Goal: Transaction & Acquisition: Purchase product/service

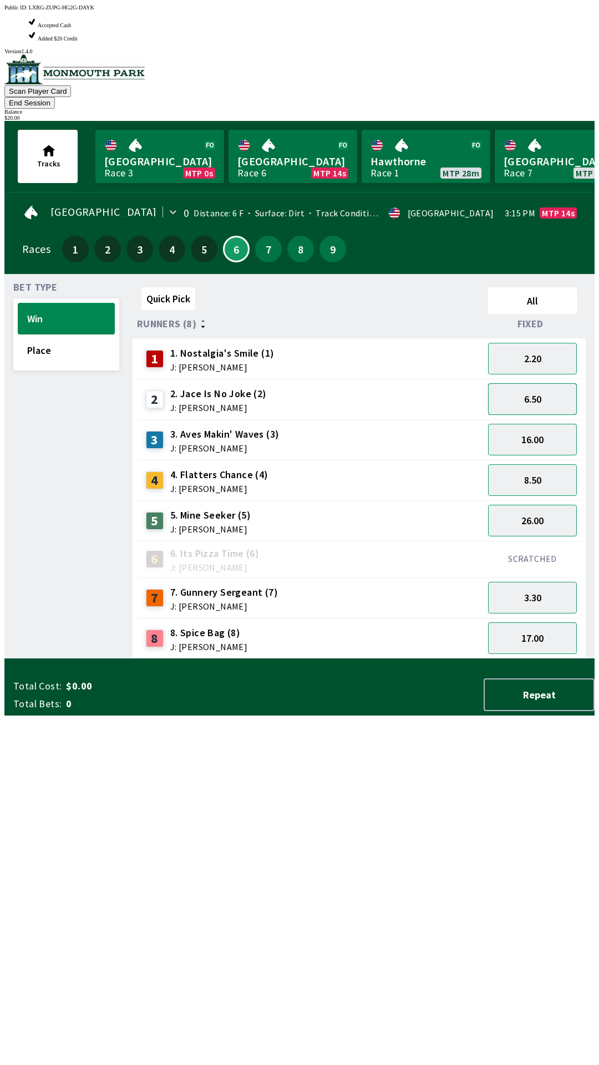
click at [535, 383] on button "6.50" at bounding box center [532, 399] width 89 height 32
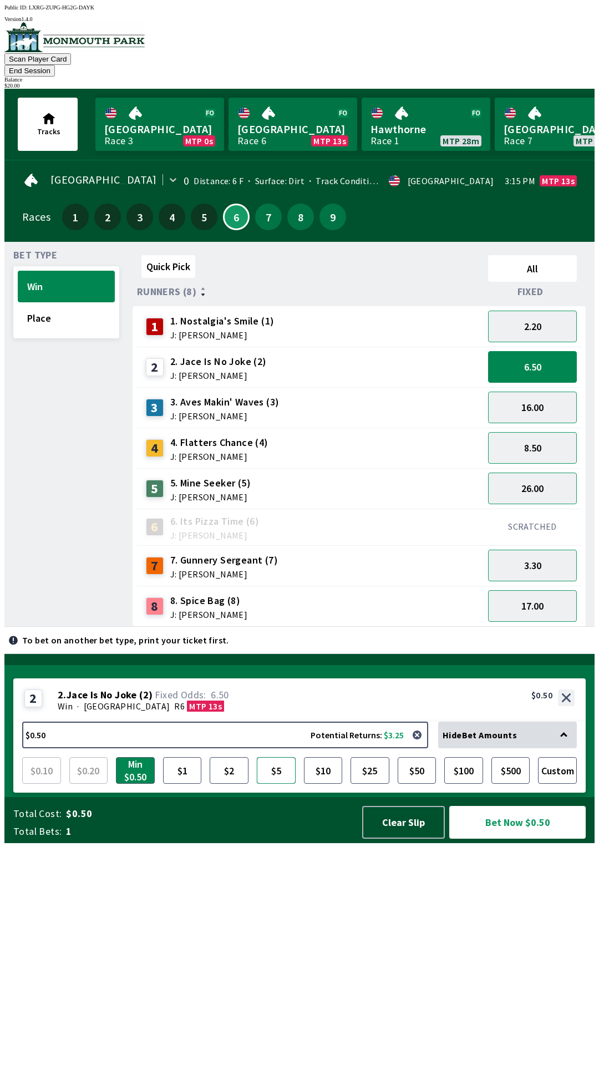
click at [271, 784] on button "$5" at bounding box center [276, 770] width 39 height 27
click at [506, 838] on button "Bet Now $5.00" at bounding box center [517, 822] width 136 height 33
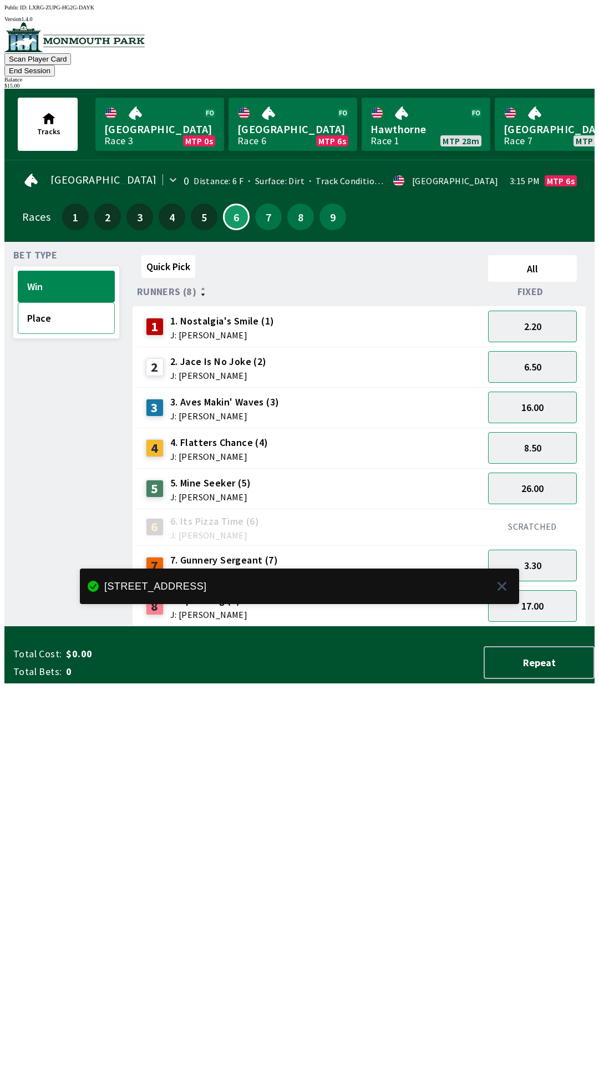
click at [18, 302] on button "Place" at bounding box center [66, 318] width 97 height 32
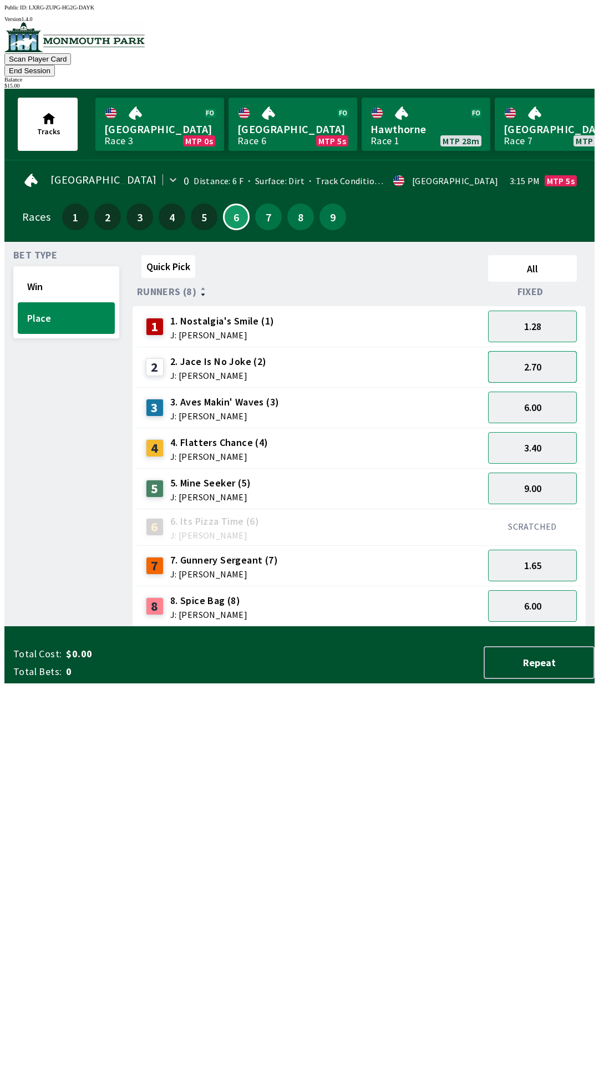
click at [526, 351] on button "2.70" at bounding box center [532, 367] width 89 height 32
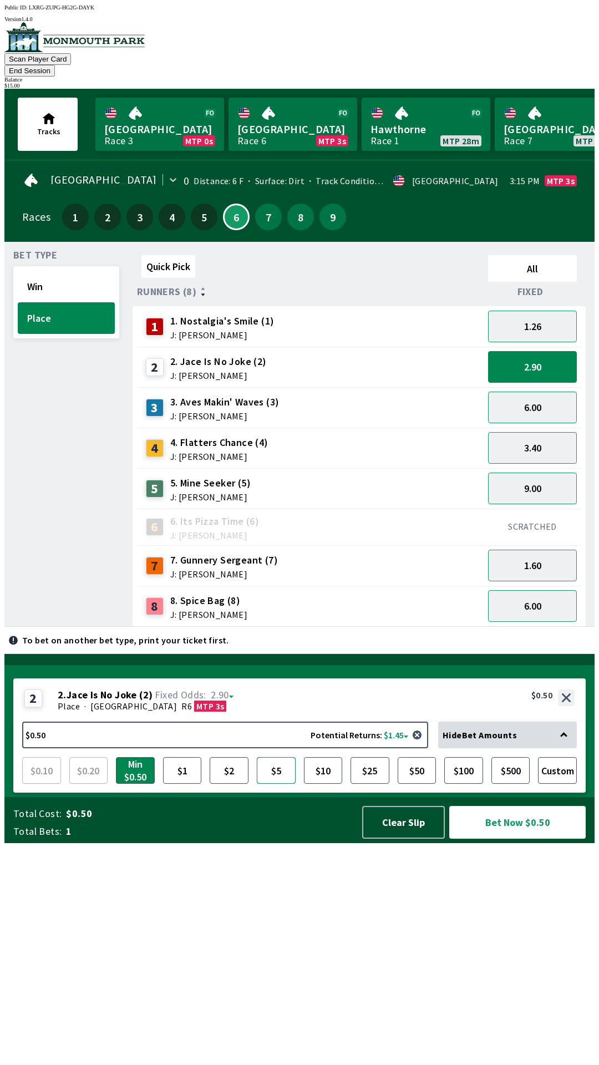
click at [279, 784] on button "$5" at bounding box center [276, 770] width 39 height 27
click at [273, 784] on button "$5" at bounding box center [276, 770] width 39 height 27
click at [277, 784] on button "$5" at bounding box center [276, 770] width 39 height 27
click at [275, 784] on button "$5" at bounding box center [276, 770] width 39 height 27
click at [506, 838] on button "Bet Now $5.00" at bounding box center [517, 822] width 136 height 33
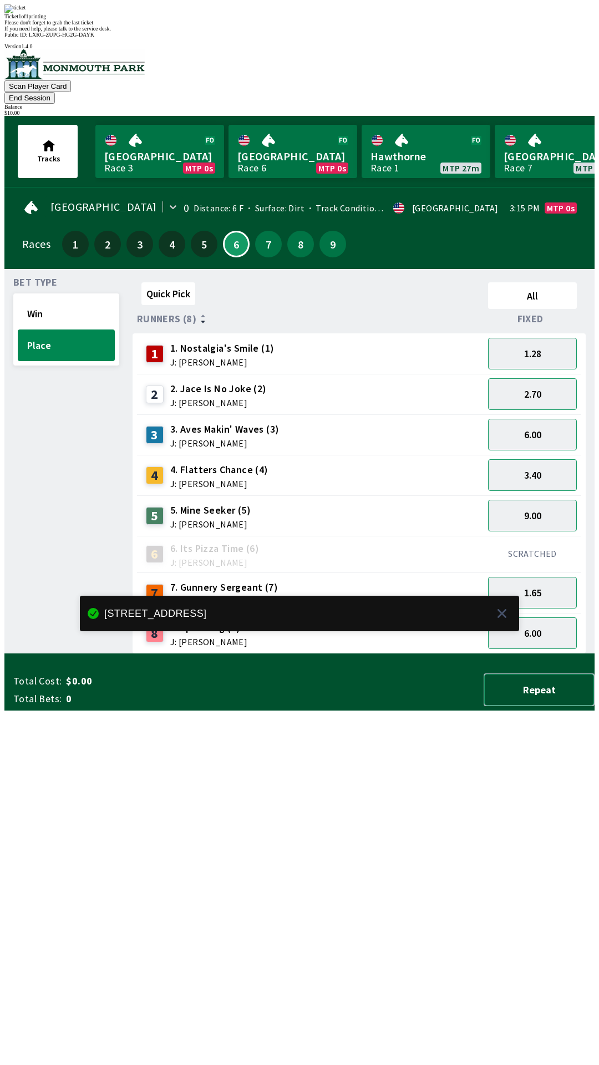
click at [537, 706] on button "Repeat" at bounding box center [539, 689] width 111 height 33
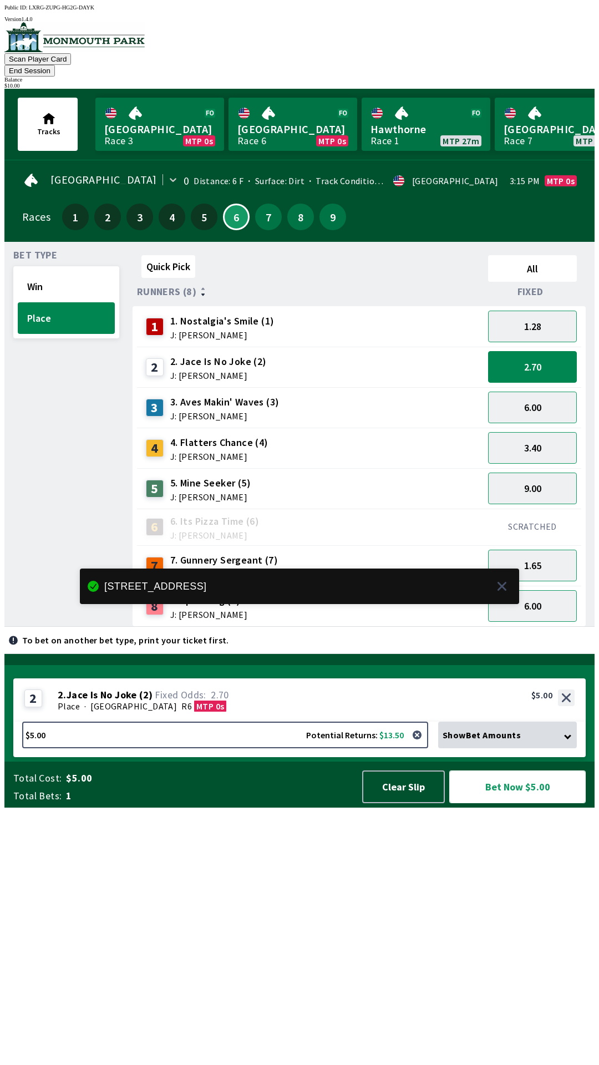
click at [495, 803] on button "Bet Now $5.00" at bounding box center [517, 786] width 136 height 33
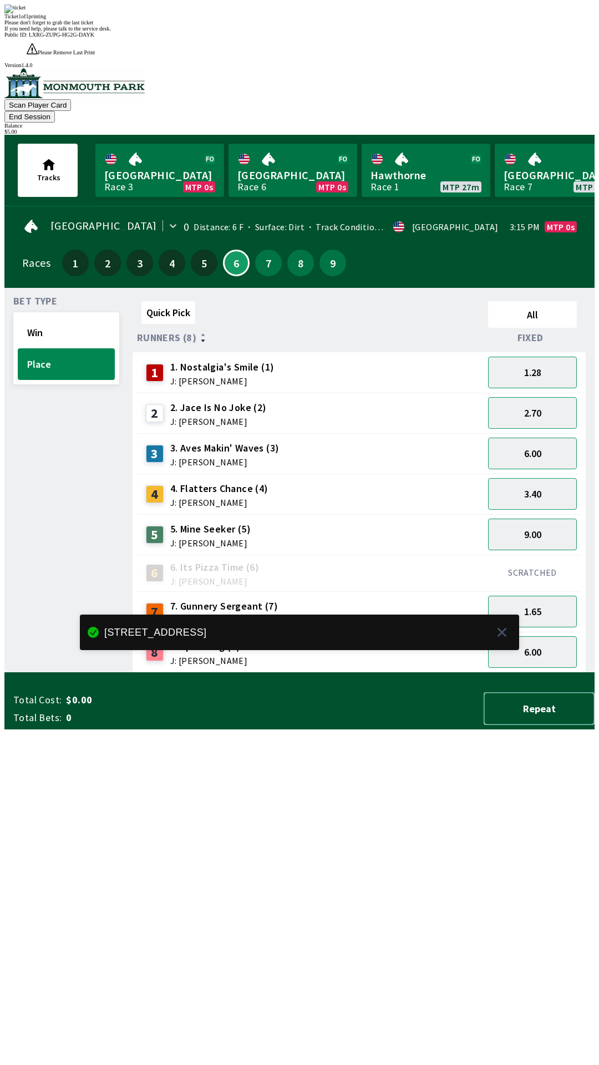
click at [494, 725] on button "Repeat" at bounding box center [539, 708] width 111 height 33
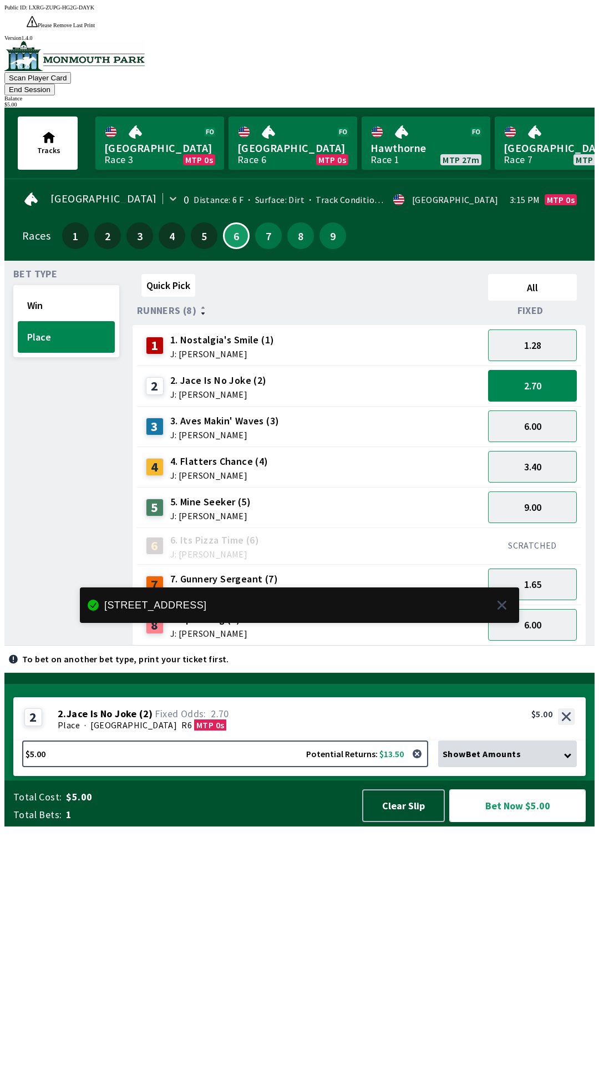
click at [486, 822] on button "Bet Now $5.00" at bounding box center [517, 805] width 136 height 33
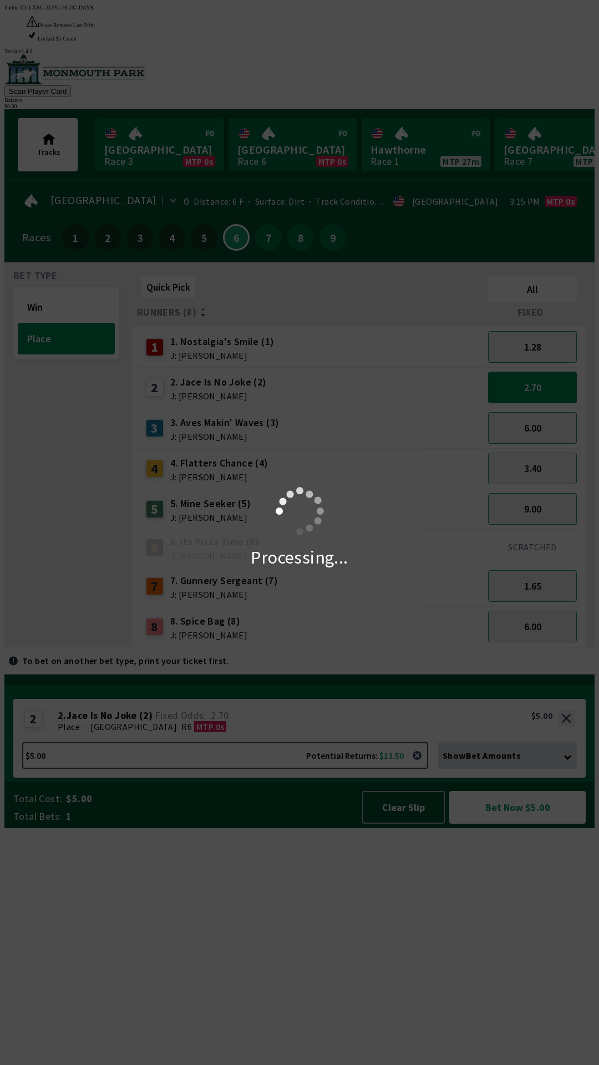
click at [483, 1042] on div "Processing..." at bounding box center [299, 532] width 599 height 1065
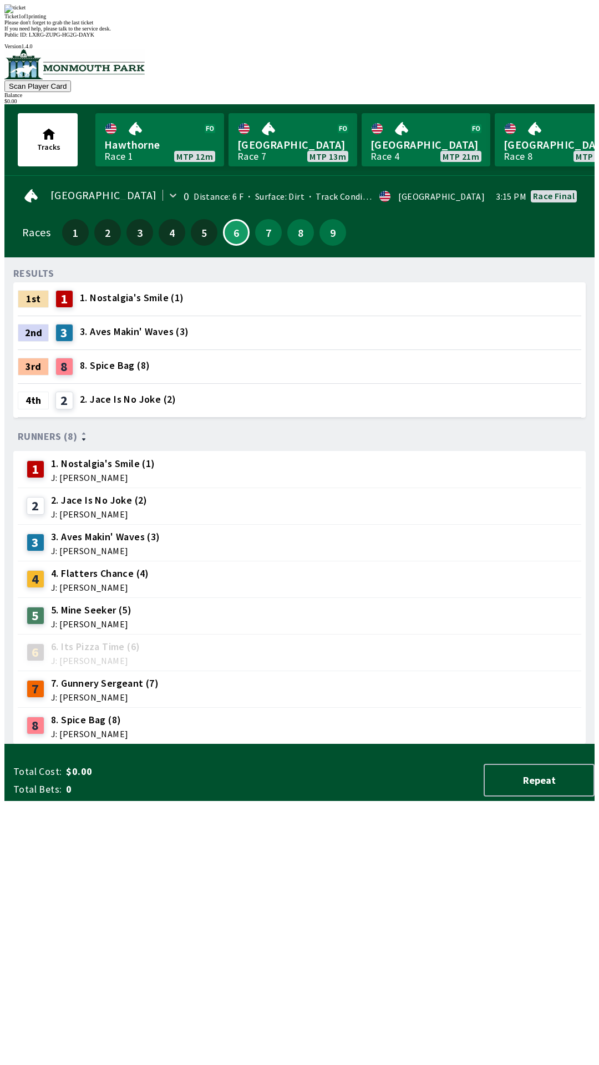
click at [332, 744] on div "RESULTS 1st 1 1. Nostalgia's Smile (1) 2nd 3 3. Aves Makin' Waves (3) 3rd 8 8. …" at bounding box center [303, 505] width 581 height 478
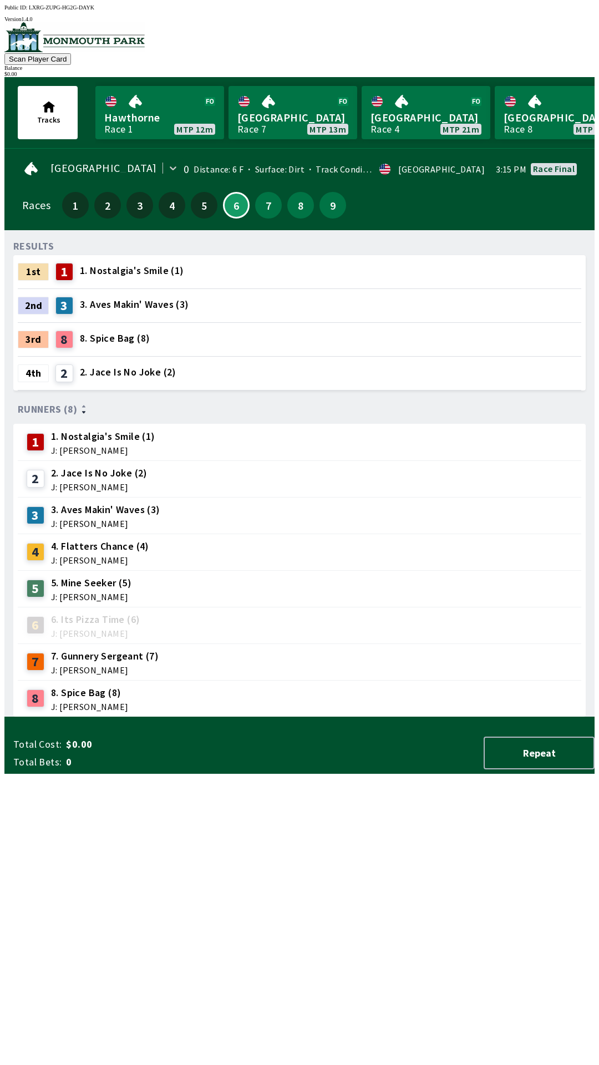
click at [94, 446] on span "J: [PERSON_NAME]" at bounding box center [103, 450] width 104 height 9
click at [114, 446] on span "J: [PERSON_NAME]" at bounding box center [103, 450] width 104 height 9
click at [138, 386] on div "RESULTS 1st 1 1. Nostalgia's Smile (1) 2nd 3 3. Aves Makin' Waves (3) 3rd 8 8. …" at bounding box center [303, 478] width 581 height 478
click at [541, 769] on button "Repeat" at bounding box center [539, 752] width 111 height 33
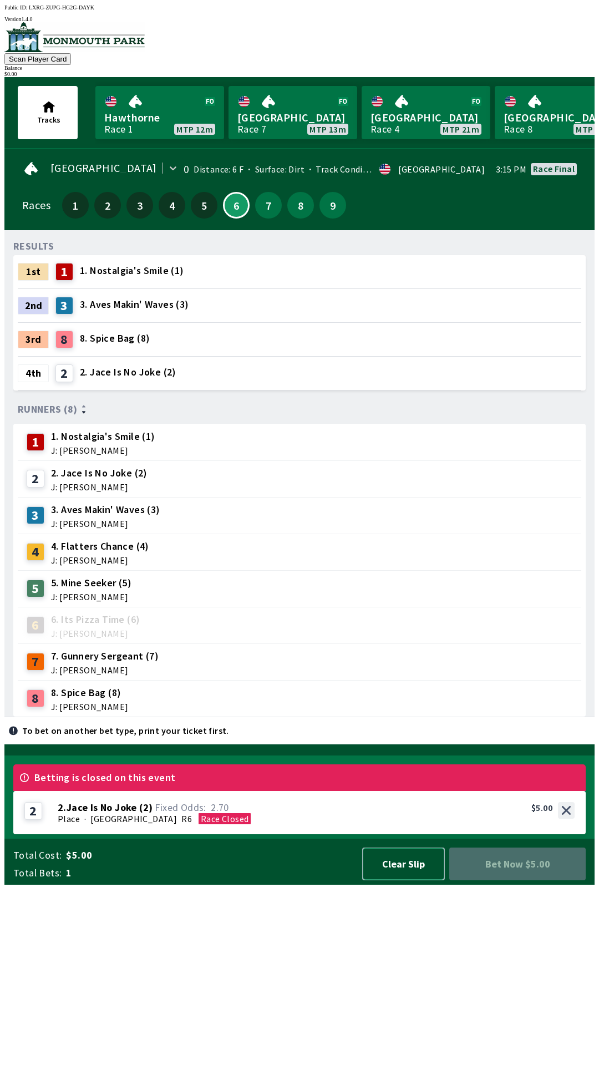
click at [408, 880] on button "Clear Slip" at bounding box center [403, 863] width 83 height 33
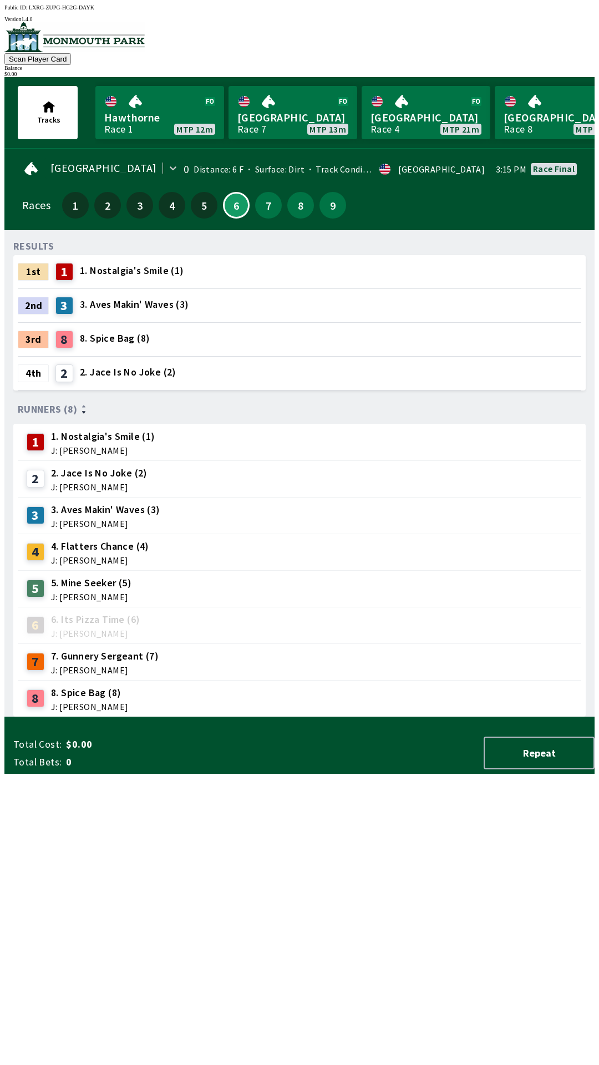
click at [64, 429] on span "1. Nostalgia's Smile (1)" at bounding box center [103, 436] width 104 height 14
click at [41, 446] on div "1 1. Nostalgia's Smile (1) J: [PERSON_NAME]" at bounding box center [89, 442] width 134 height 28
click at [40, 444] on div "1" at bounding box center [39, 442] width 24 height 18
click at [103, 446] on span "J: [PERSON_NAME]" at bounding box center [103, 450] width 104 height 9
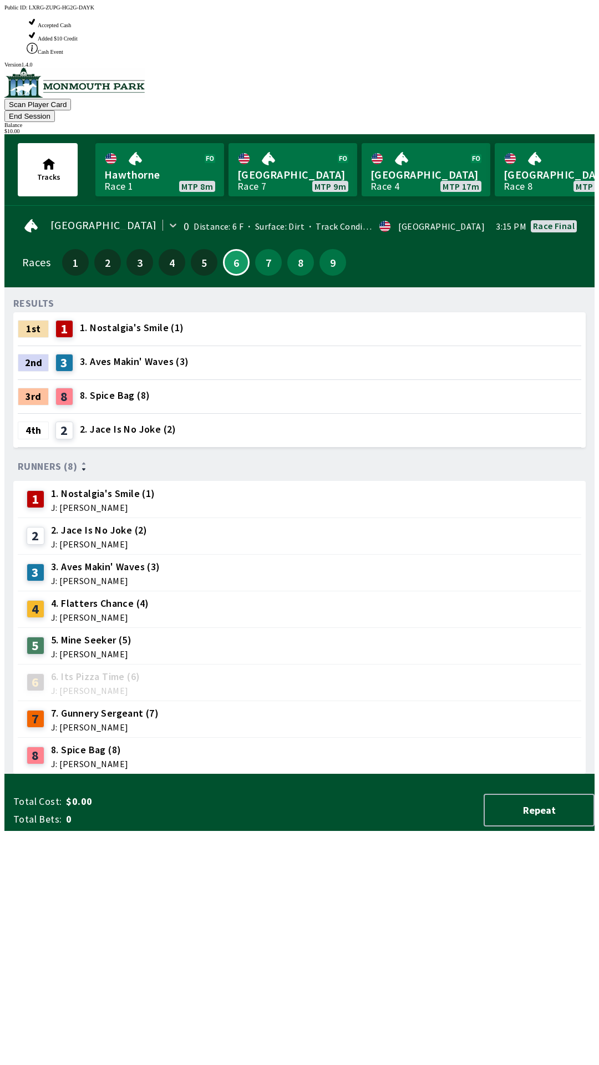
click at [118, 503] on span "J: [PERSON_NAME]" at bounding box center [103, 507] width 104 height 9
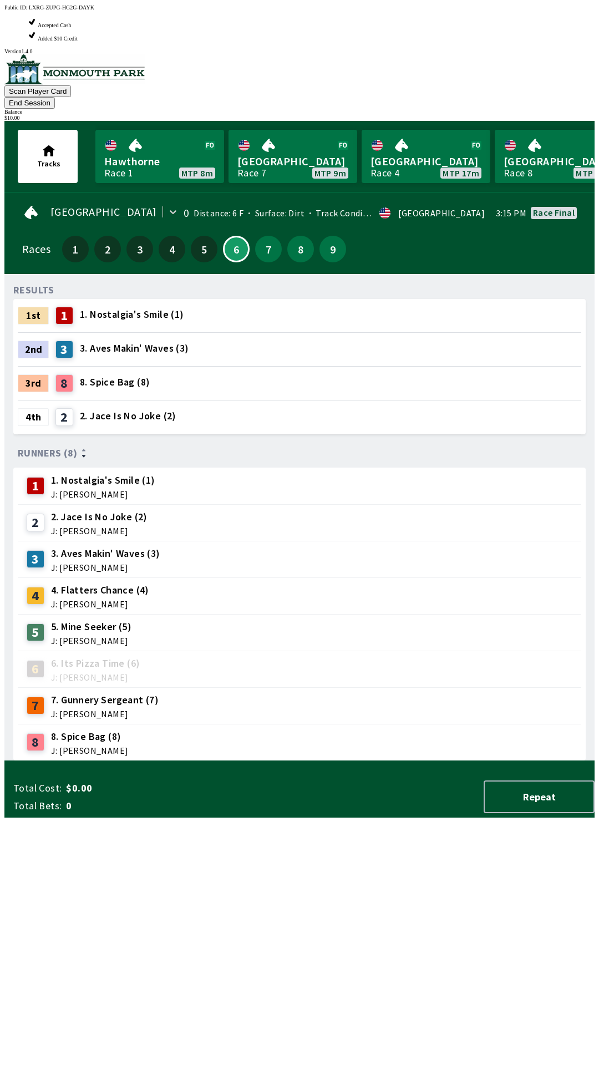
click at [131, 490] on span "J: [PERSON_NAME]" at bounding box center [103, 494] width 104 height 9
click at [67, 504] on div "2 2. Jace Is No Joke (2) J: [PERSON_NAME]" at bounding box center [299, 522] width 563 height 37
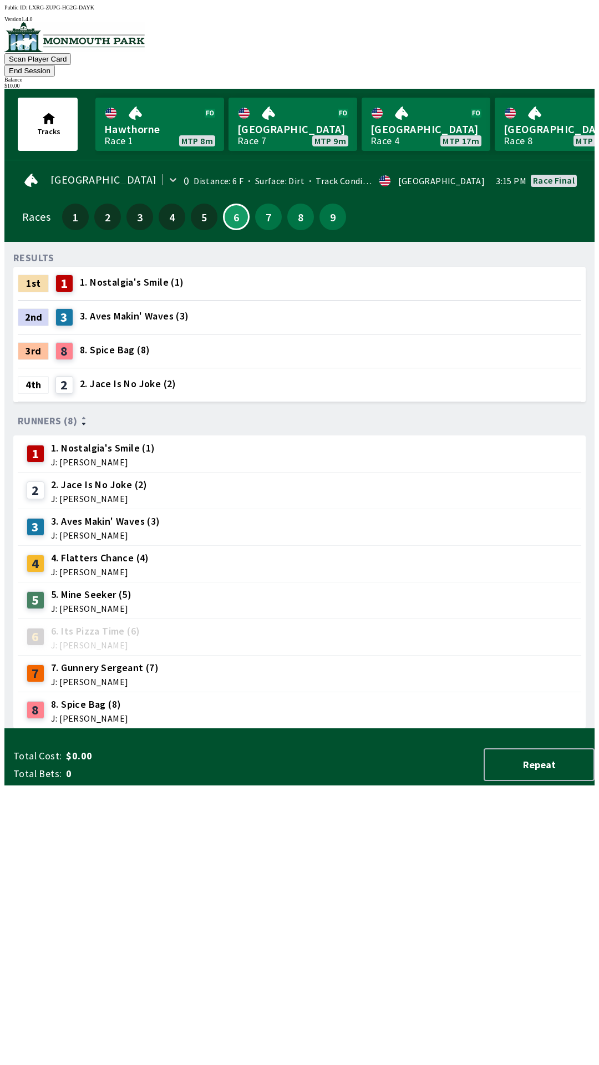
click at [102, 458] on span "J: [PERSON_NAME]" at bounding box center [103, 462] width 104 height 9
click at [58, 458] on span "J: [PERSON_NAME]" at bounding box center [103, 462] width 104 height 9
click at [35, 445] on div "1 1. Nostalgia's Smile (1) J: [PERSON_NAME]" at bounding box center [89, 454] width 134 height 28
click at [107, 275] on span "1. Nostalgia's Smile (1)" at bounding box center [132, 282] width 104 height 14
click at [232, 210] on button "6" at bounding box center [236, 217] width 27 height 27
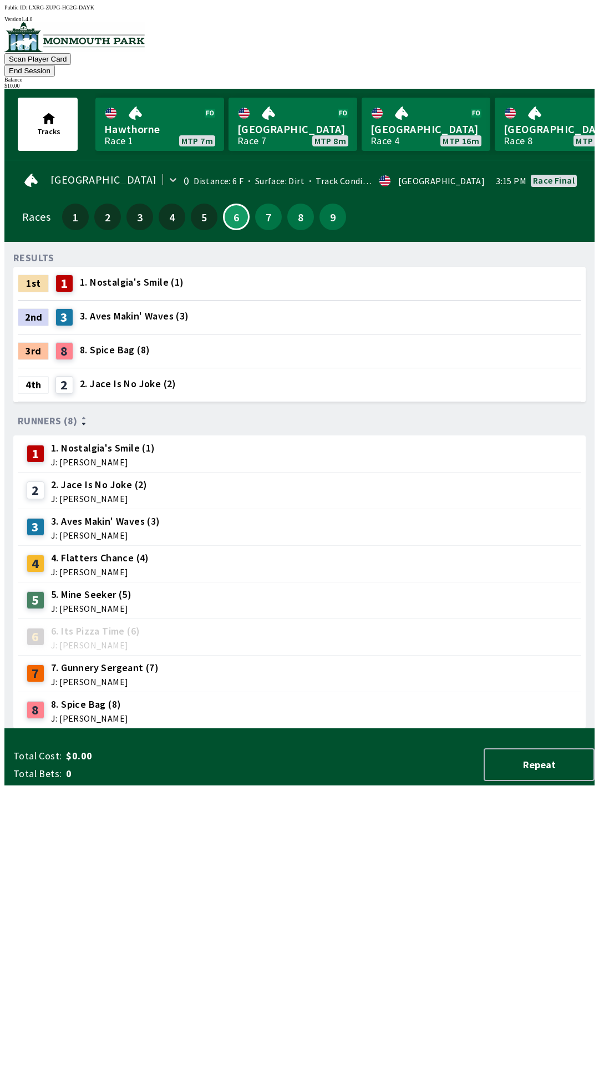
click at [46, 472] on div "2 2. Jace Is No Joke (2) J: [PERSON_NAME]" at bounding box center [299, 490] width 563 height 37
click at [38, 472] on div "2 2. Jace Is No Joke (2) J: [PERSON_NAME]" at bounding box center [299, 490] width 563 height 37
click at [33, 472] on div "2 2. Jace Is No Joke (2) J: [PERSON_NAME]" at bounding box center [299, 490] width 563 height 37
click at [40, 445] on div "1" at bounding box center [39, 454] width 24 height 18
click at [82, 423] on icon at bounding box center [83, 424] width 3 height 2
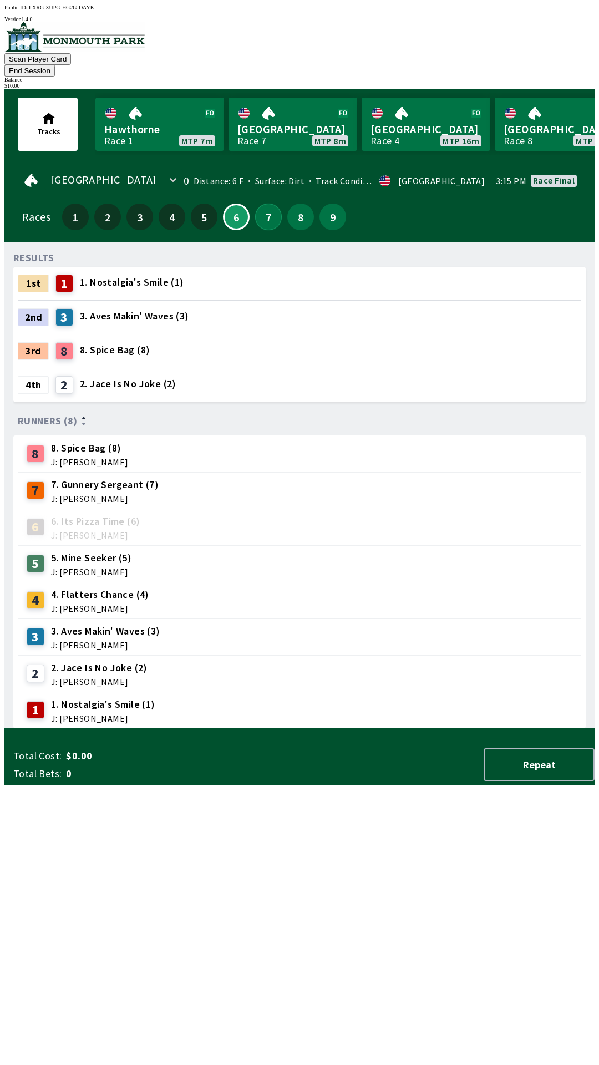
click at [263, 206] on button "7" at bounding box center [268, 217] width 27 height 27
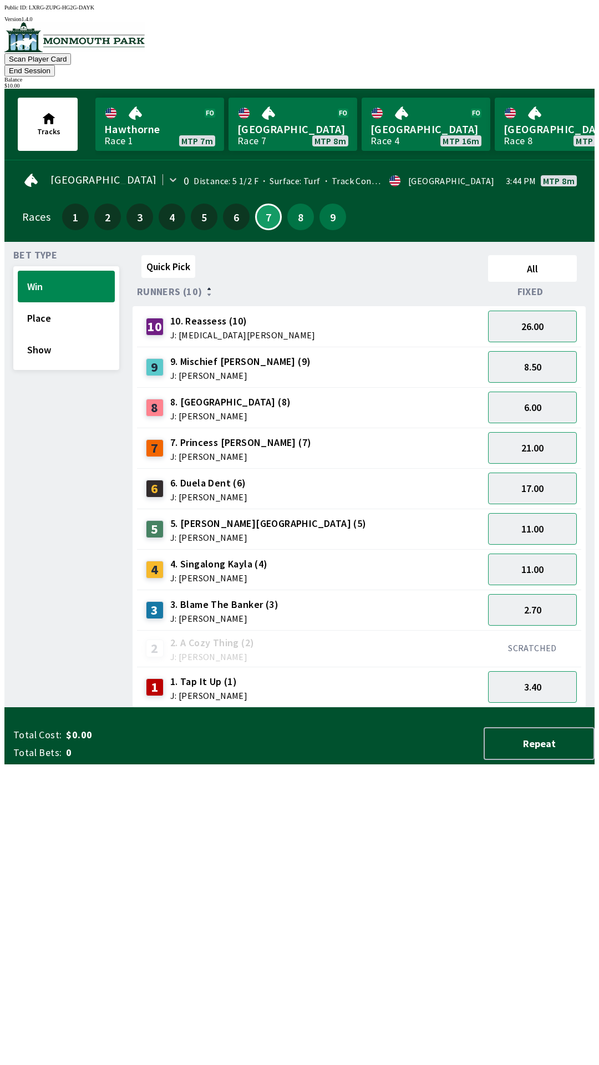
click at [303, 673] on div "1 1. Tap It Up (1) J: [PERSON_NAME]" at bounding box center [310, 687] width 338 height 28
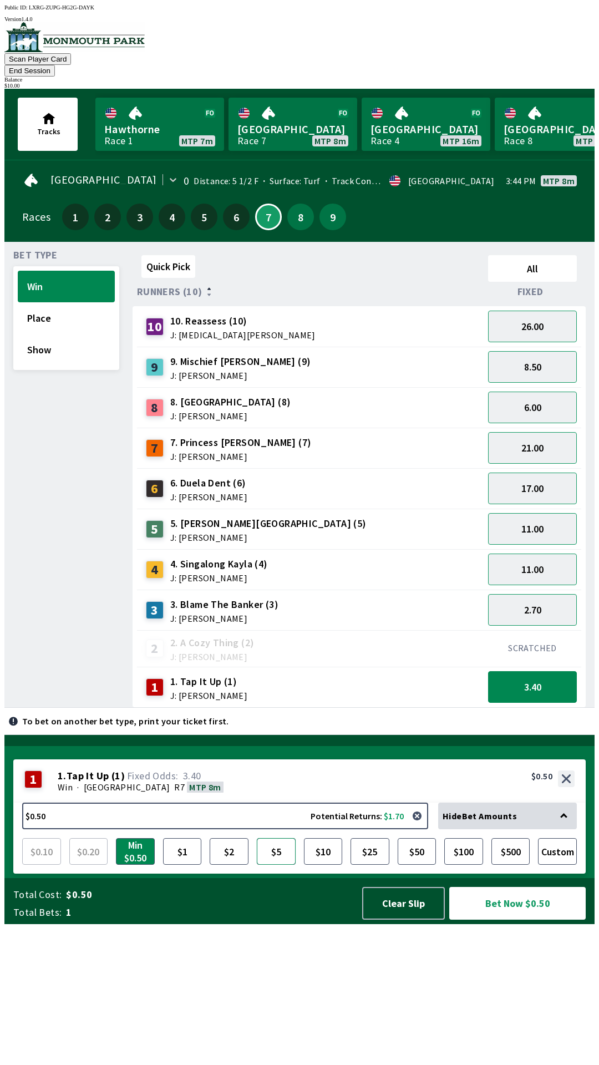
click at [268, 865] on button "$5" at bounding box center [276, 851] width 39 height 27
click at [225, 411] on span "J: [PERSON_NAME]" at bounding box center [230, 415] width 121 height 9
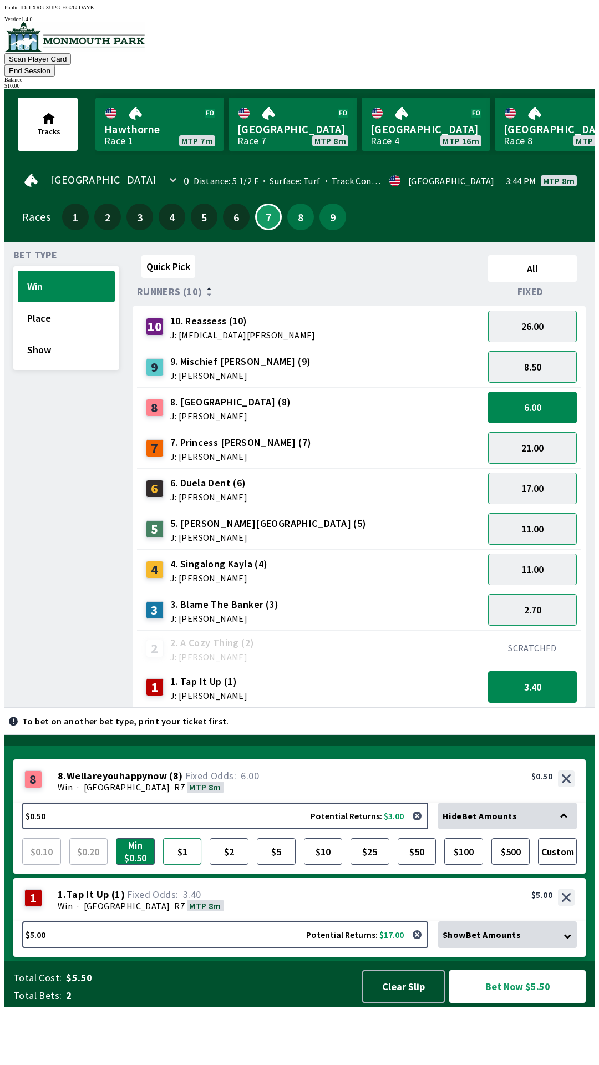
click at [196, 865] on button "$1" at bounding box center [182, 851] width 39 height 27
click at [225, 865] on button "$2" at bounding box center [229, 851] width 39 height 27
click at [502, 1003] on button "Bet Now $7.00" at bounding box center [517, 986] width 136 height 33
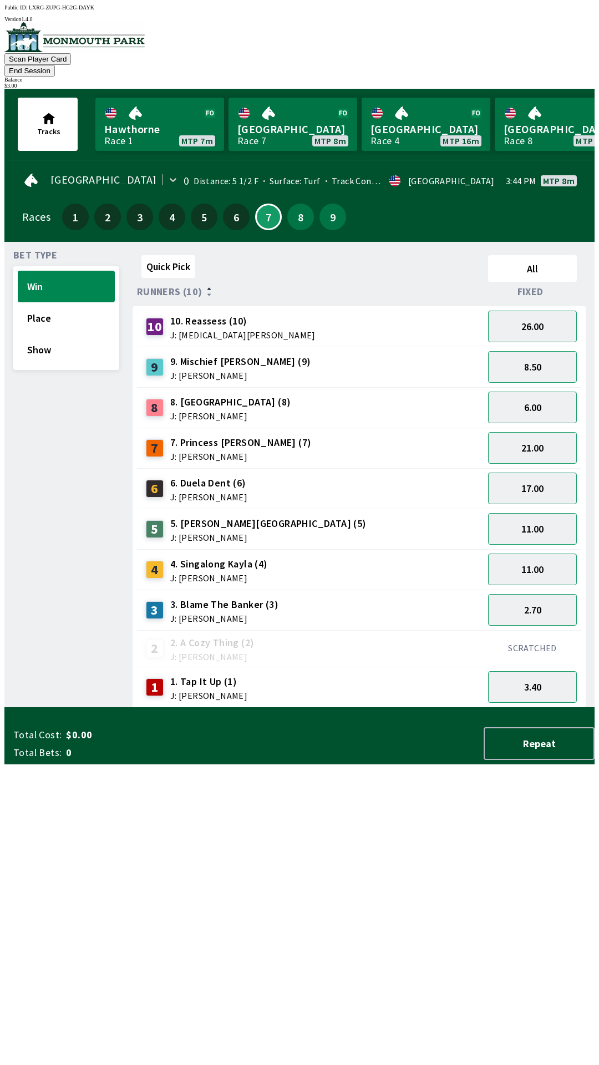
click at [555, 83] on div "$ 3.00" at bounding box center [299, 86] width 590 height 6
click at [545, 83] on div "$ 3.00" at bounding box center [299, 86] width 590 height 6
click at [55, 65] on button "End Session" at bounding box center [29, 71] width 50 height 12
